Goal: Task Accomplishment & Management: Manage account settings

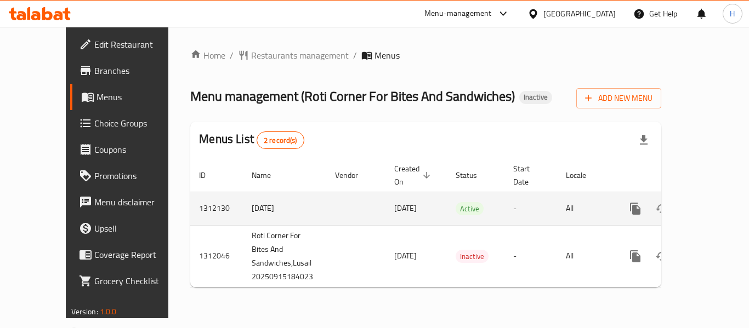
click at [706, 203] on link "enhanced table" at bounding box center [714, 209] width 26 height 26
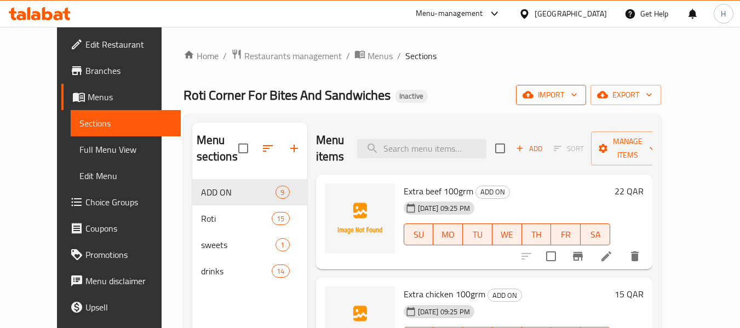
click at [578, 90] on span "import" at bounding box center [551, 95] width 53 height 14
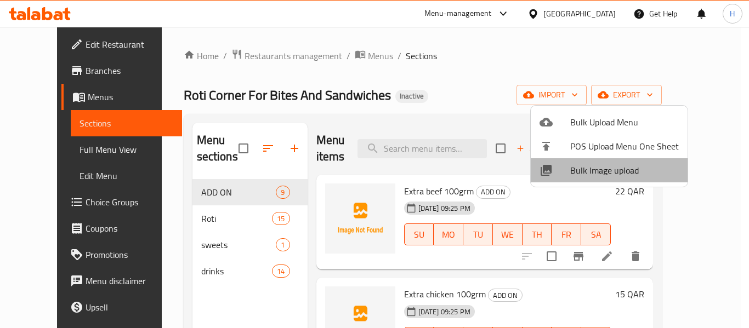
click at [612, 172] on span "Bulk Image upload" at bounding box center [624, 170] width 109 height 13
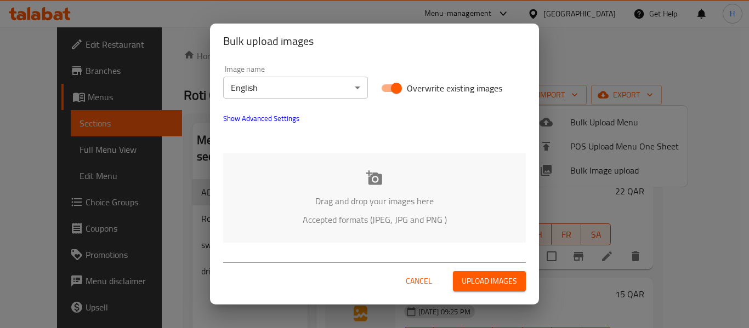
click at [352, 172] on div "Drag and drop your images here Accepted formats (JPEG, JPG and PNG )" at bounding box center [374, 197] width 303 height 89
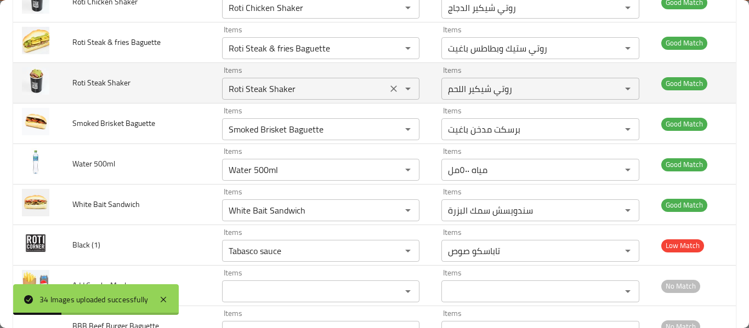
scroll to position [1206, 0]
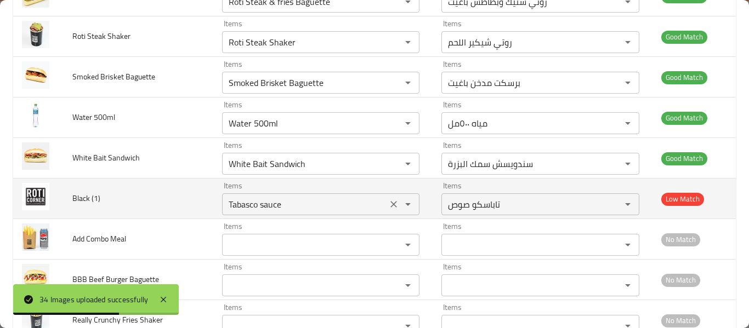
click at [388, 206] on icon "Clear" at bounding box center [393, 204] width 11 height 11
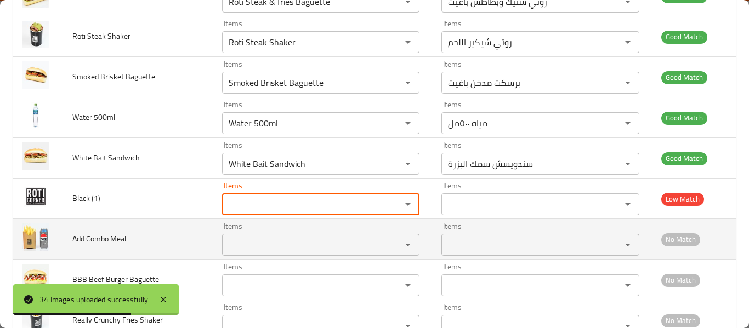
click at [300, 237] on div "Items" at bounding box center [321, 245] width 198 height 22
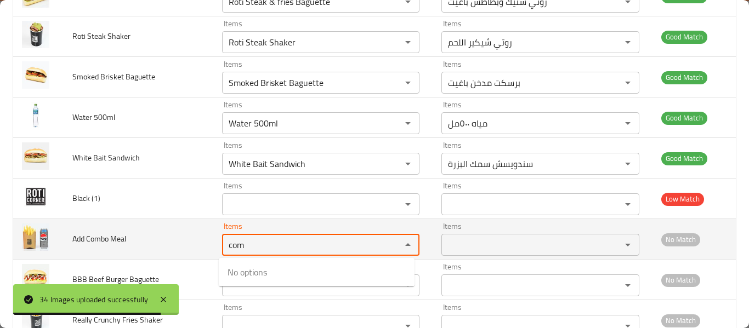
type Meal "comb"
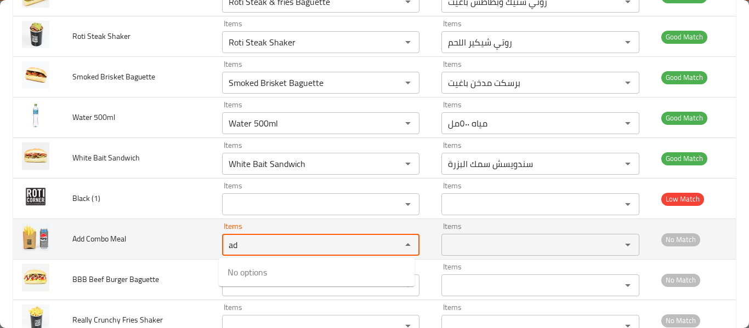
type Meal "add"
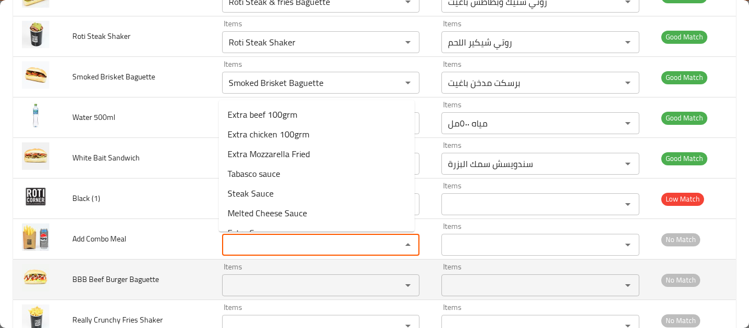
click at [229, 296] on div "Items" at bounding box center [321, 286] width 198 height 22
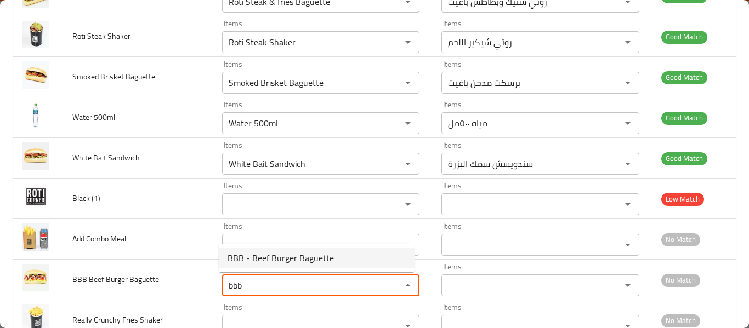
click at [257, 259] on span "BBB - Beef Burger Baguette" at bounding box center [280, 258] width 106 height 13
type Baguette "BBB - Beef Burger Baguette"
type Baguette-ar "باغيت برغر لحم"
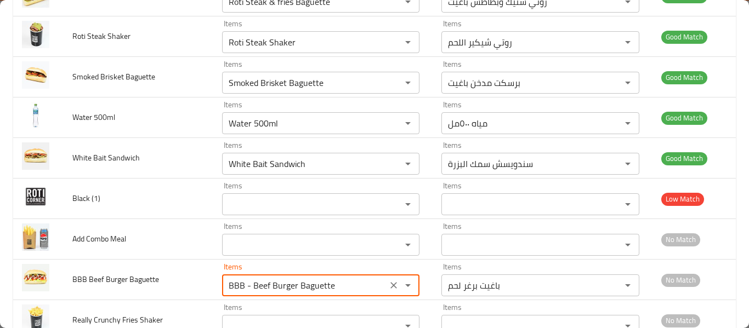
type Baguette "BBB - Beef Burger Baguette"
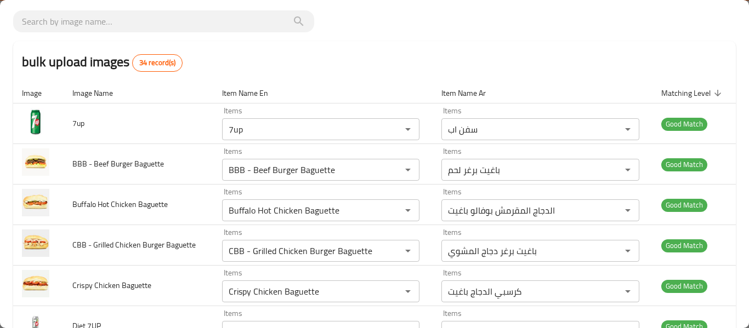
scroll to position [1240, 0]
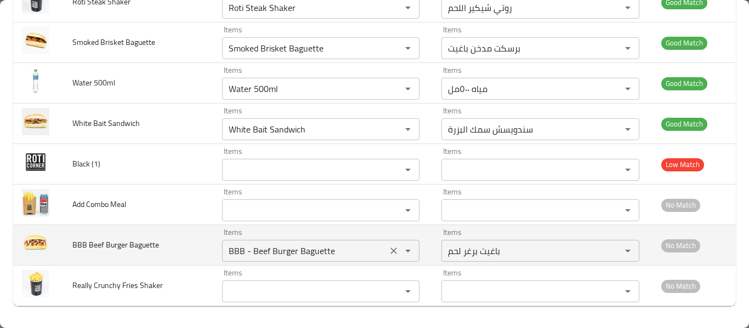
click at [388, 254] on icon "Clear" at bounding box center [393, 251] width 11 height 11
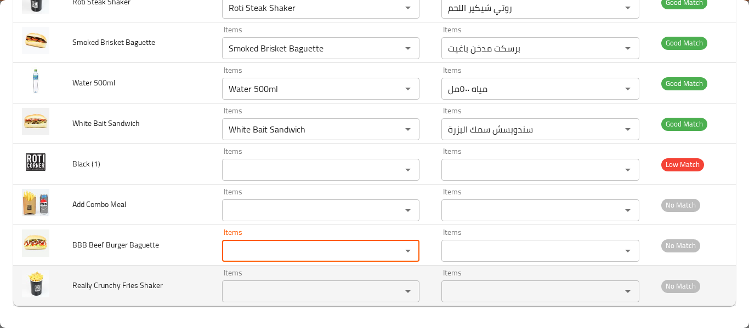
click at [307, 294] on Shaker "Items" at bounding box center [304, 291] width 159 height 15
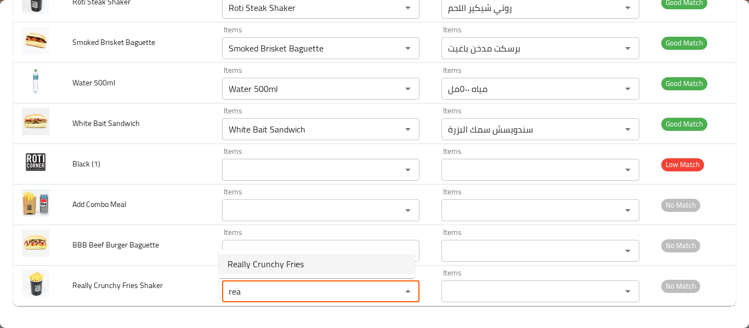
click at [301, 264] on Shaker-option-0 "Really Crunchy Fries" at bounding box center [317, 264] width 196 height 20
type Shaker "Really Crunchy Fries"
type Shaker-ar "بطاطس سوبر مقرمشه"
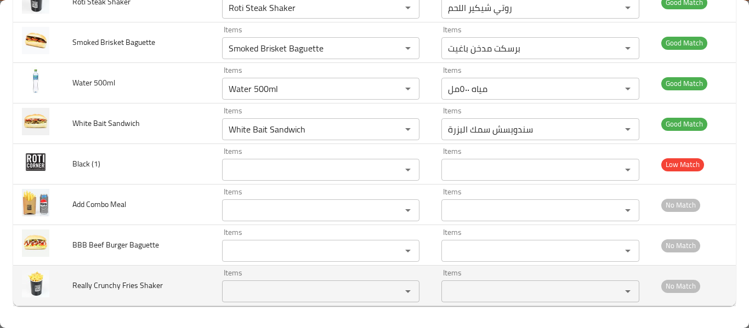
click at [238, 302] on div "Items" at bounding box center [321, 292] width 198 height 22
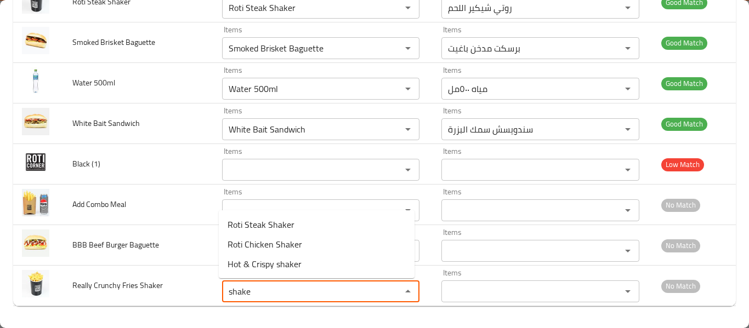
type Shaker "shaker"
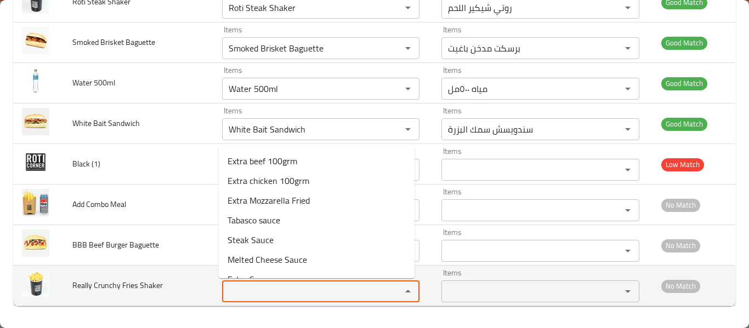
click at [142, 266] on td "Really Crunchy Fries Shaker" at bounding box center [138, 286] width 149 height 41
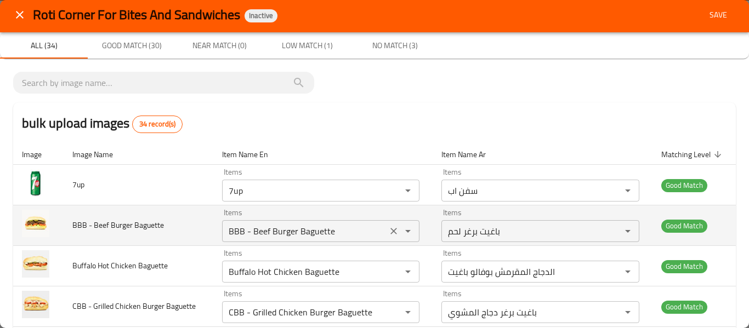
scroll to position [0, 0]
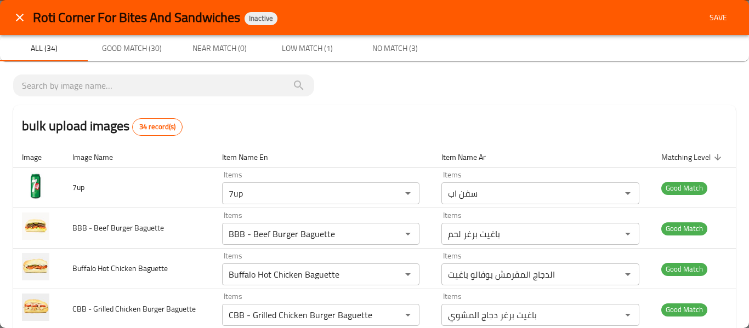
click at [711, 16] on span "Save" at bounding box center [718, 18] width 26 height 14
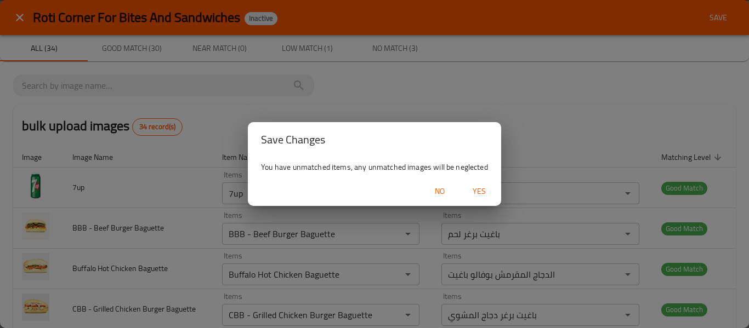
click at [471, 190] on span "Yes" at bounding box center [479, 192] width 26 height 14
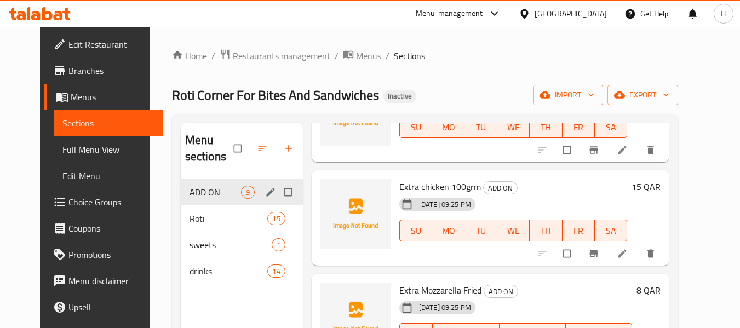
scroll to position [110, 0]
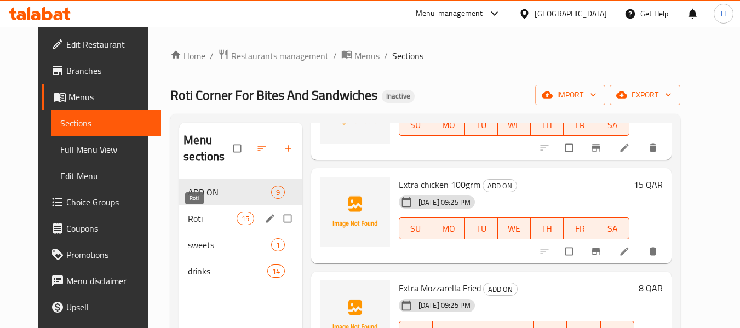
click at [203, 219] on span "Roti" at bounding box center [212, 218] width 48 height 13
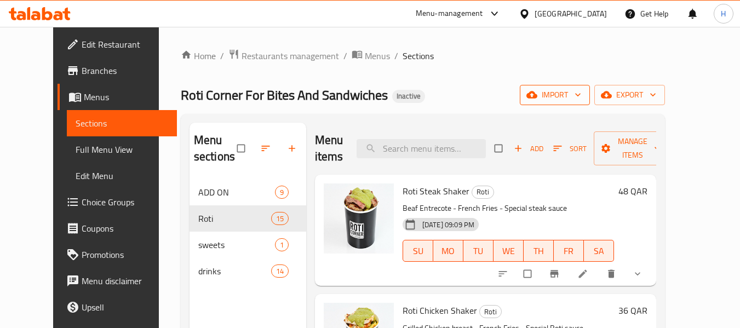
click at [590, 86] on button "import" at bounding box center [555, 95] width 70 height 20
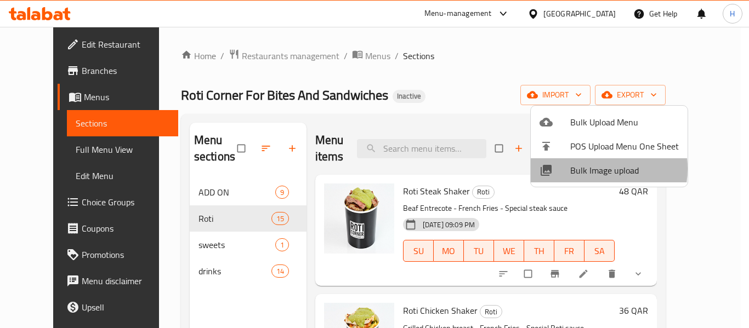
click at [585, 169] on span "Bulk Image upload" at bounding box center [624, 170] width 109 height 13
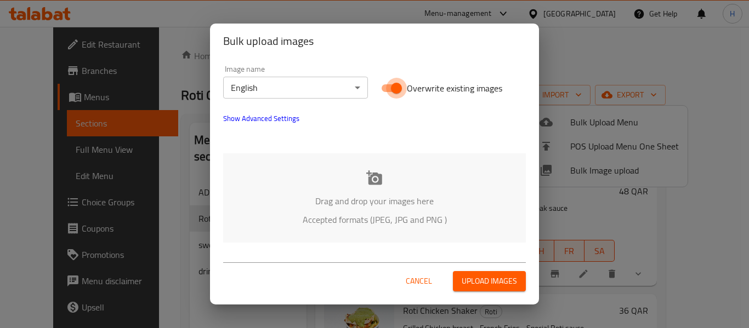
click at [388, 87] on input "Overwrite existing images" at bounding box center [396, 88] width 62 height 21
checkbox input "false"
click at [317, 99] on div "Image name English ​" at bounding box center [295, 82] width 158 height 47
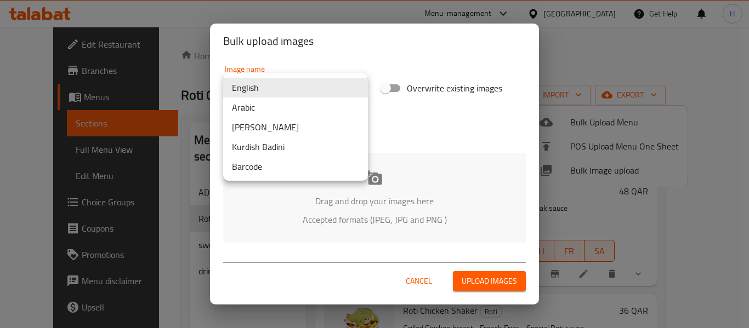
click at [304, 88] on body "​ Menu-management Qatar Get Help H Edit Restaurant Branches Menus Sections Full…" at bounding box center [374, 177] width 749 height 301
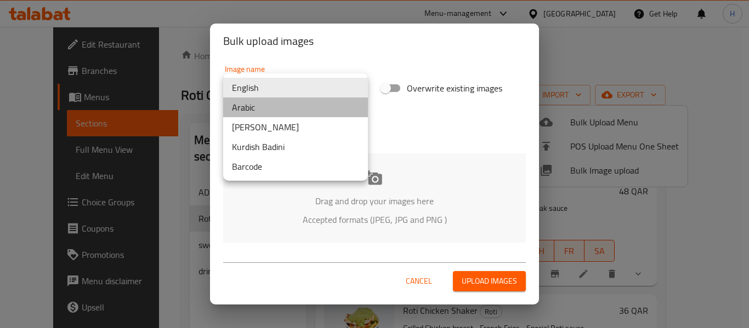
click at [289, 109] on li "Arabic" at bounding box center [295, 108] width 145 height 20
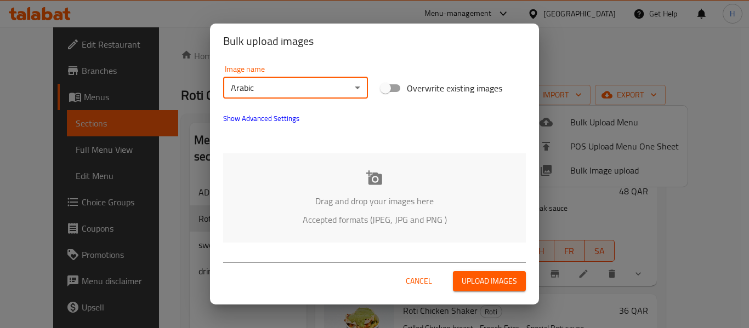
click at [362, 171] on div "Drag and drop your images here Accepted formats (JPEG, JPG and PNG )" at bounding box center [374, 197] width 303 height 89
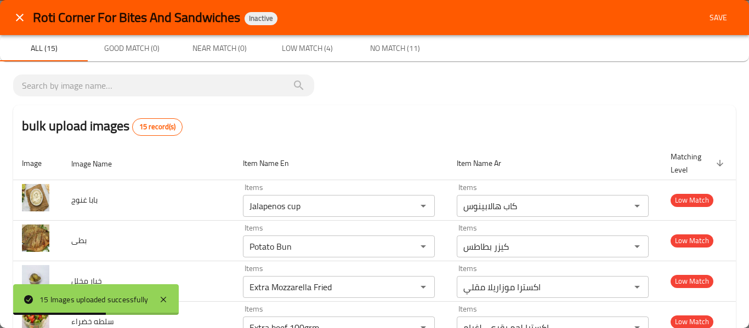
click at [21, 24] on button "close" at bounding box center [20, 17] width 26 height 26
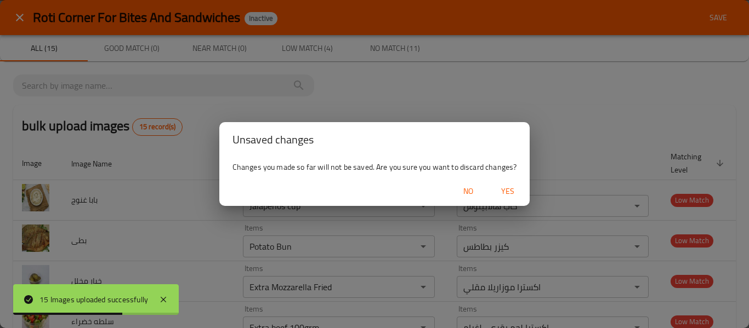
click at [511, 193] on span "Yes" at bounding box center [507, 192] width 26 height 14
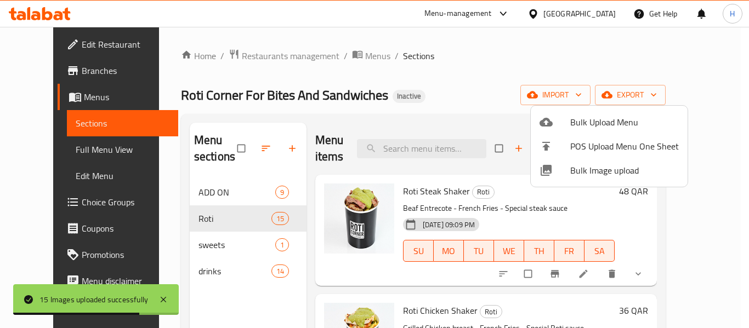
click at [436, 112] on div at bounding box center [374, 164] width 749 height 328
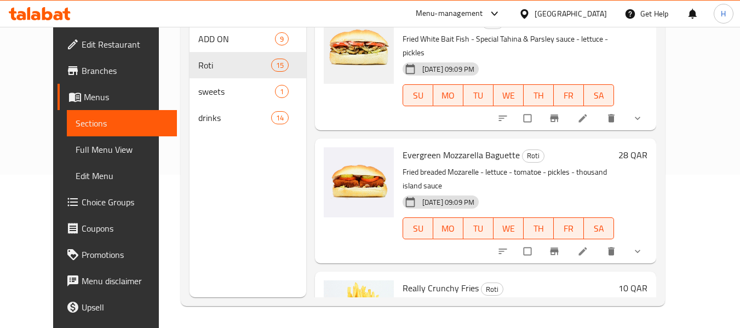
scroll to position [1539, 0]
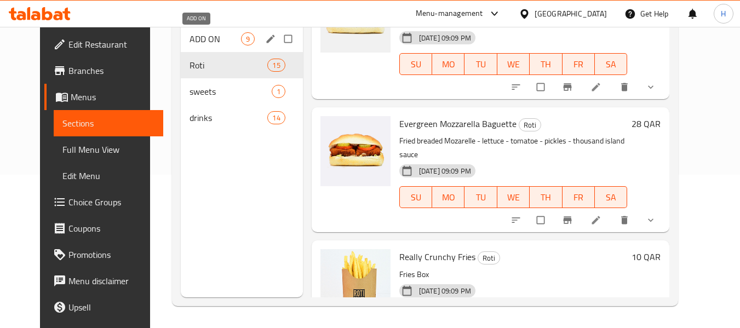
click at [190, 32] on span "ADD ON" at bounding box center [216, 38] width 52 height 13
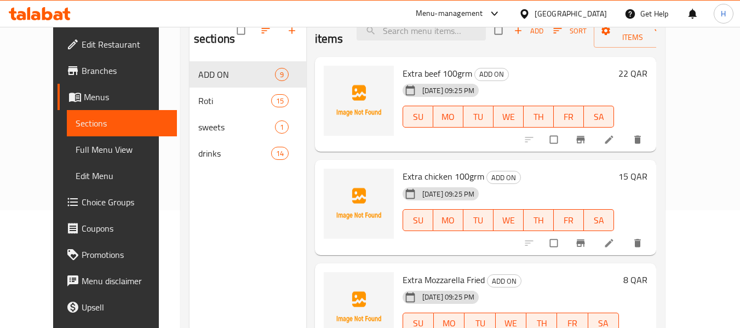
scroll to position [99, 0]
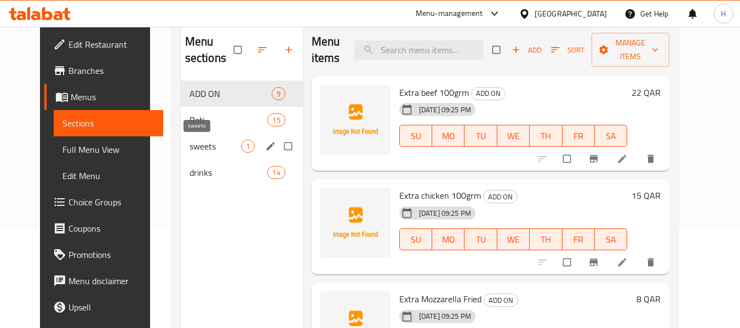
click at [190, 147] on span "sweets" at bounding box center [216, 146] width 52 height 13
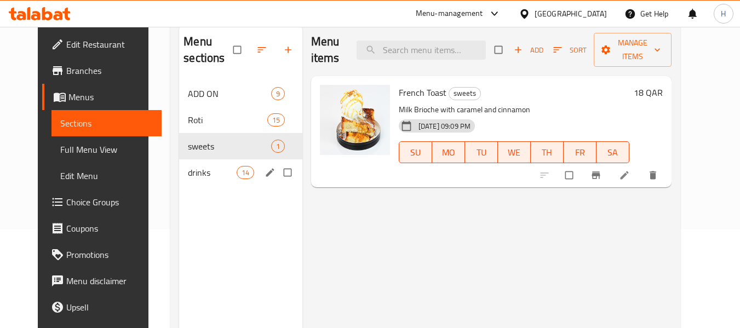
click at [187, 180] on div "drinks 14" at bounding box center [240, 172] width 123 height 26
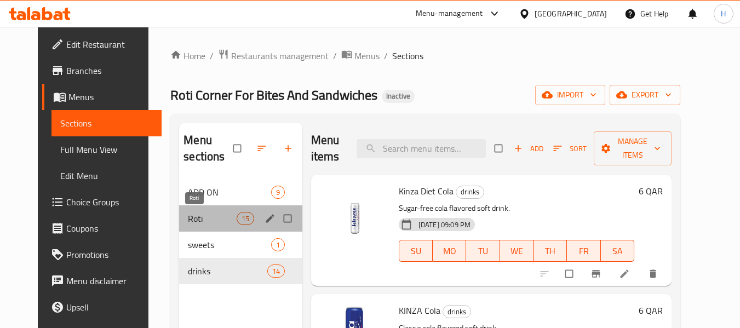
click at [195, 216] on span "Roti" at bounding box center [212, 218] width 48 height 13
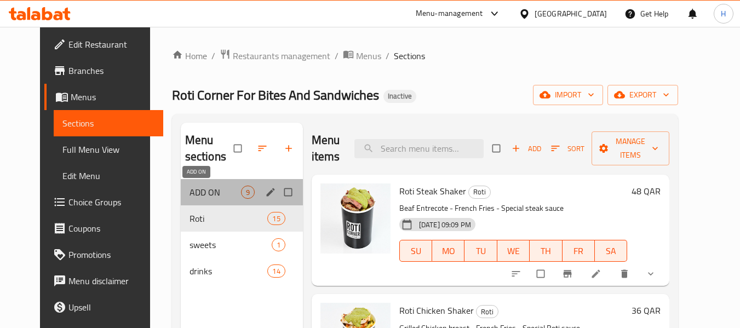
click at [203, 194] on span "ADD ON" at bounding box center [216, 192] width 52 height 13
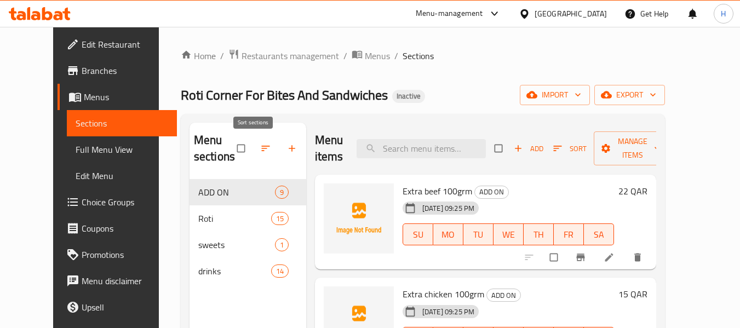
click at [254, 140] on button "button" at bounding box center [267, 148] width 26 height 24
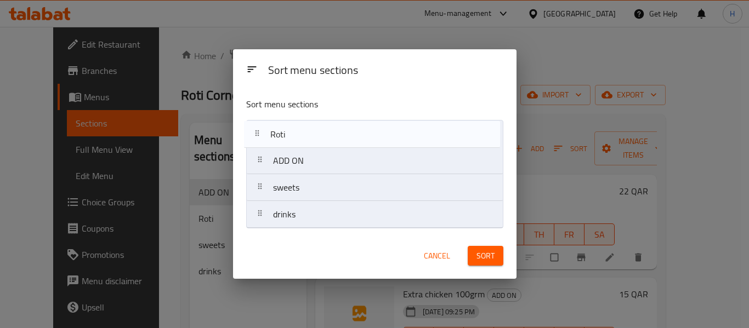
drag, startPoint x: 293, startPoint y: 167, endPoint x: 290, endPoint y: 137, distance: 30.3
click at [290, 137] on nav "ADD ON Roti sweets drinks" at bounding box center [374, 174] width 257 height 109
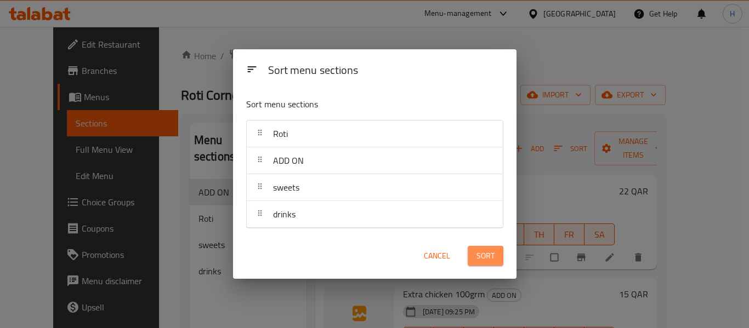
click at [491, 260] on span "Sort" at bounding box center [485, 256] width 18 height 14
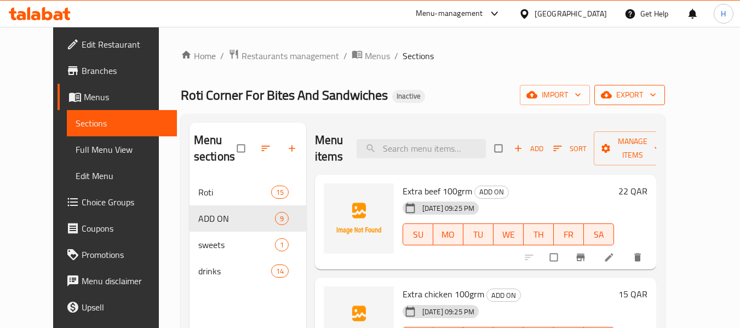
click at [657, 93] on span "export" at bounding box center [629, 95] width 53 height 14
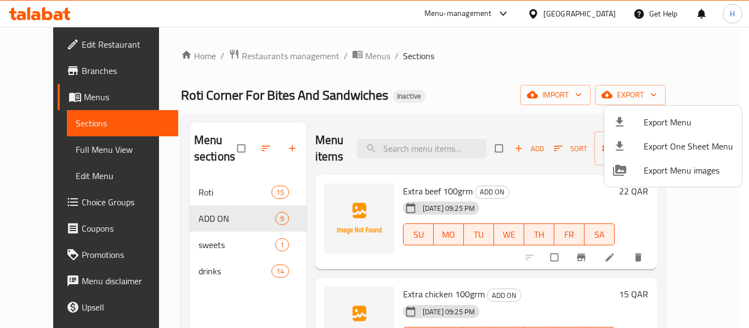
click at [657, 121] on span "Export Menu" at bounding box center [687, 122] width 89 height 13
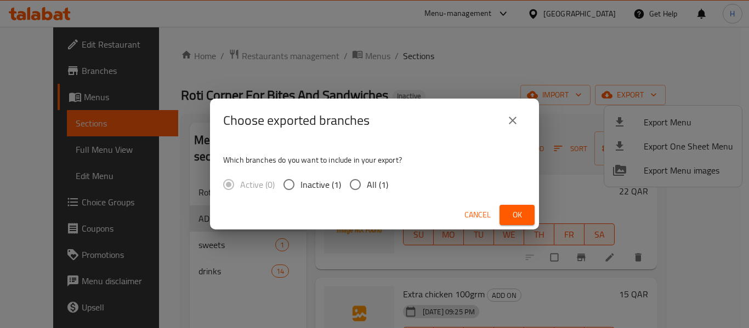
click at [369, 185] on span "All (1)" at bounding box center [377, 184] width 21 height 13
click at [367, 185] on input "All (1)" at bounding box center [355, 184] width 23 height 23
radio input "true"
click at [522, 214] on span "Ok" at bounding box center [517, 215] width 18 height 14
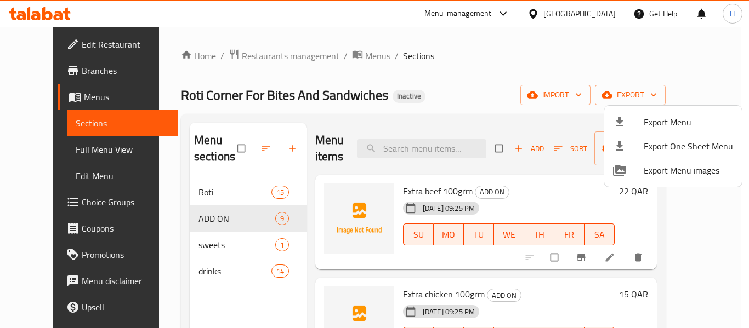
click at [282, 124] on div at bounding box center [374, 164] width 749 height 328
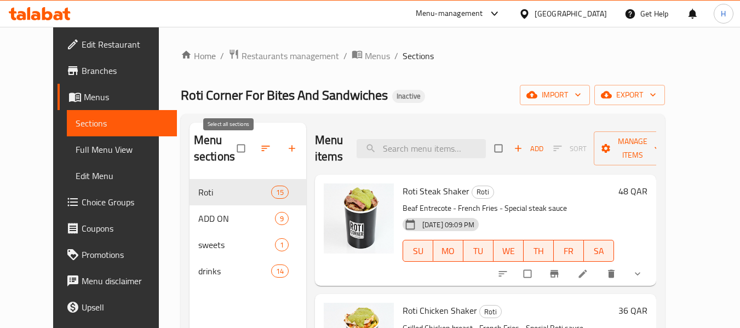
click at [231, 148] on input "checkbox" at bounding box center [242, 148] width 23 height 21
checkbox input "true"
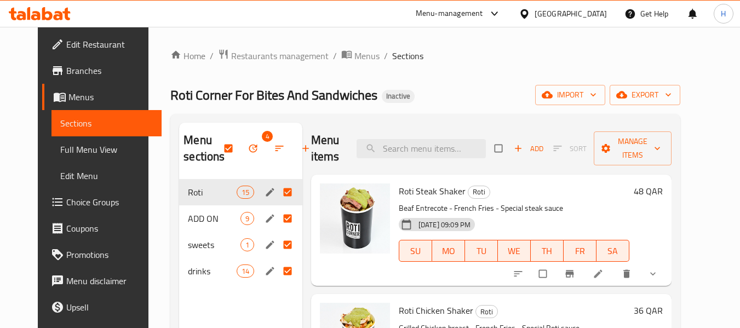
click at [248, 152] on icon "button" at bounding box center [253, 148] width 11 height 11
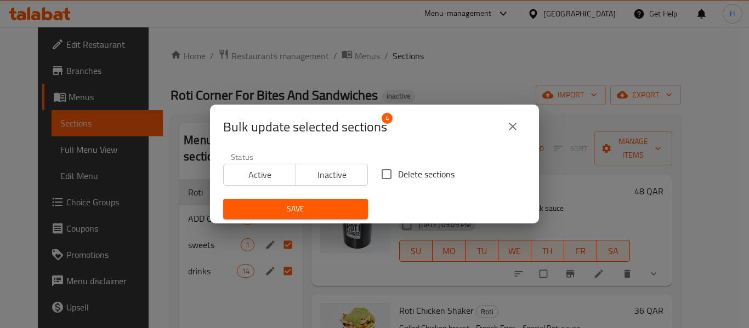
click at [421, 173] on span "Delete sections" at bounding box center [426, 174] width 56 height 13
click at [398, 173] on input "Delete sections" at bounding box center [386, 174] width 23 height 23
checkbox input "true"
click at [339, 208] on span "Save" at bounding box center [295, 209] width 127 height 14
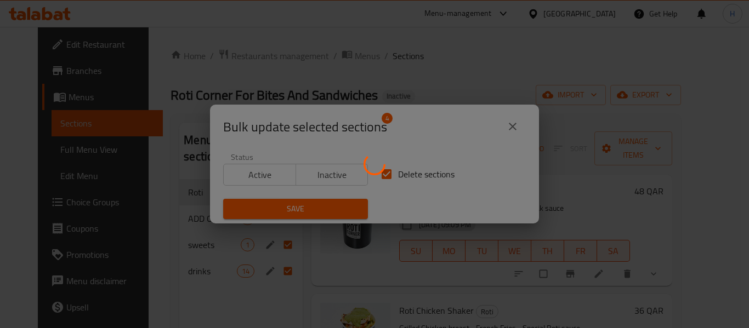
checkbox input "false"
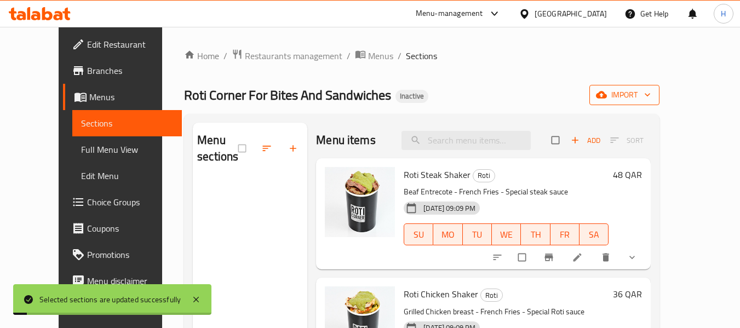
click at [651, 98] on span "import" at bounding box center [624, 95] width 53 height 14
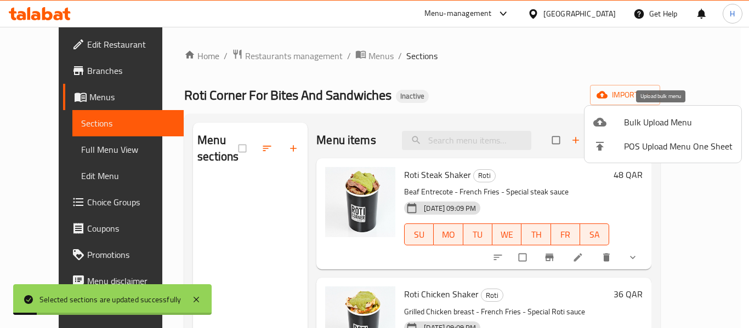
click at [670, 124] on span "Bulk Upload Menu" at bounding box center [678, 122] width 109 height 13
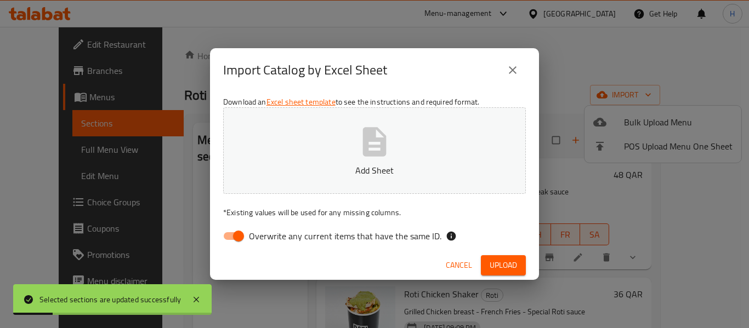
click at [237, 234] on input "Overwrite any current items that have the same ID." at bounding box center [238, 236] width 62 height 21
checkbox input "false"
click at [281, 176] on p "Add Sheet" at bounding box center [374, 170] width 269 height 13
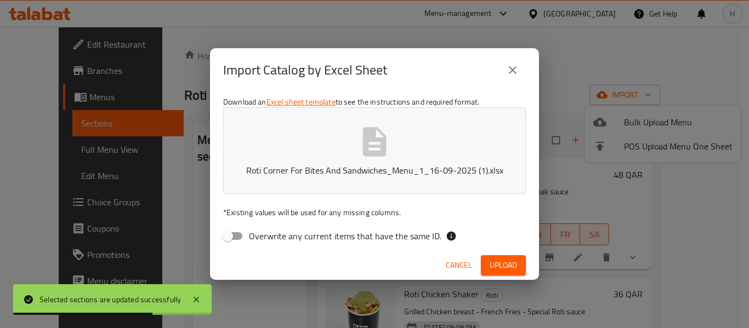
click at [511, 264] on span "Upload" at bounding box center [502, 266] width 27 height 14
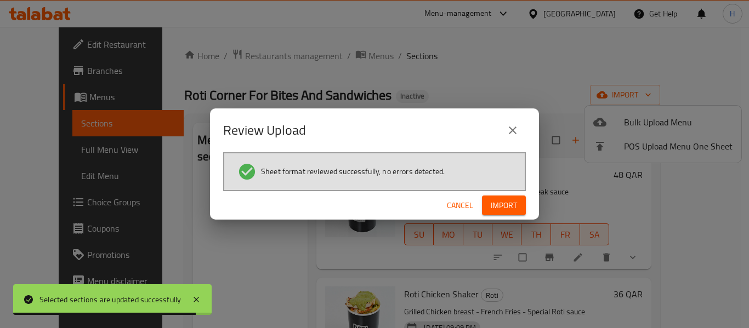
click at [500, 196] on button "Import" at bounding box center [504, 206] width 44 height 20
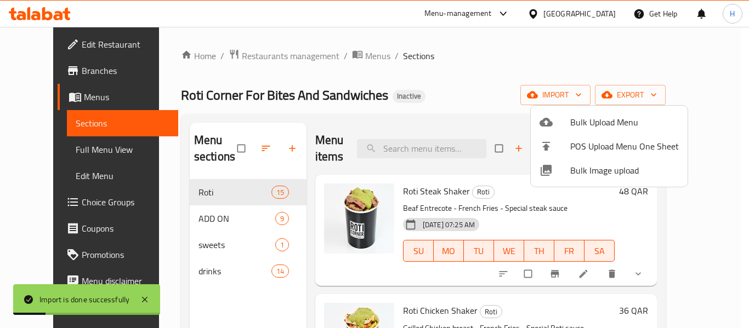
click at [418, 105] on div at bounding box center [374, 164] width 749 height 328
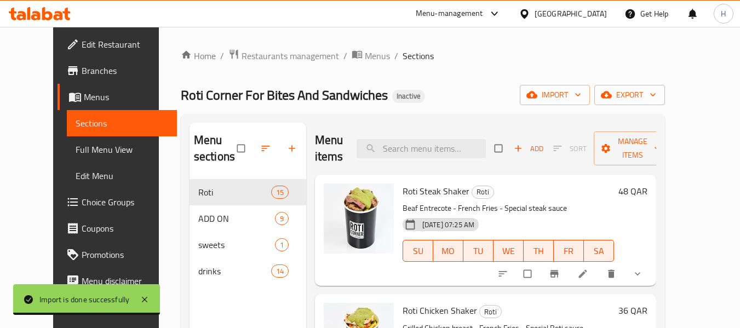
click at [86, 144] on span "Full Menu View" at bounding box center [122, 149] width 93 height 13
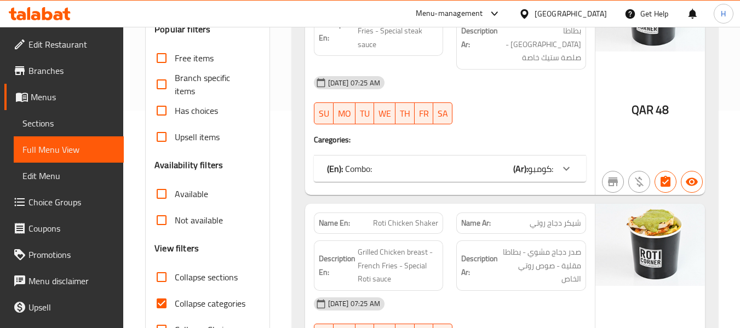
scroll to position [274, 0]
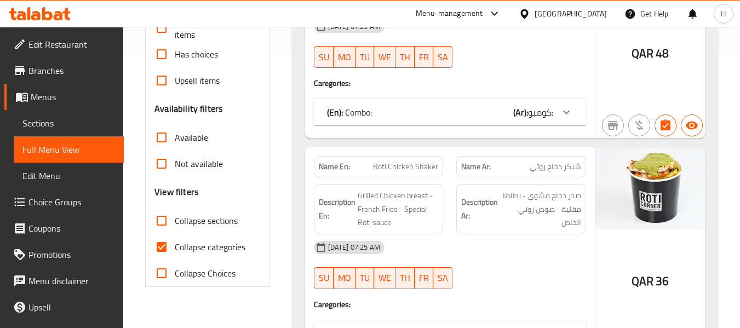
click at [194, 244] on span "Collapse categories" at bounding box center [210, 247] width 71 height 13
click at [175, 244] on input "Collapse categories" at bounding box center [162, 247] width 26 height 26
checkbox input "false"
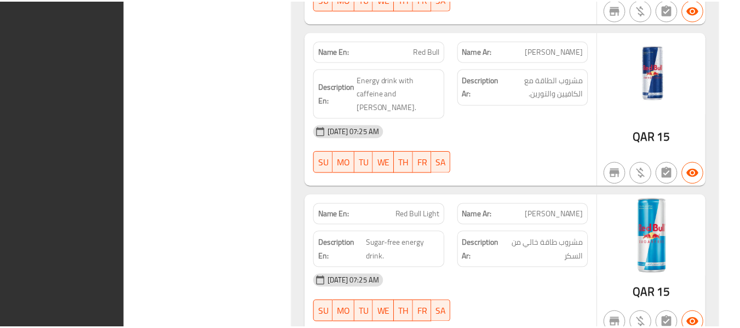
scroll to position [8401, 0]
